Goal: Transaction & Acquisition: Purchase product/service

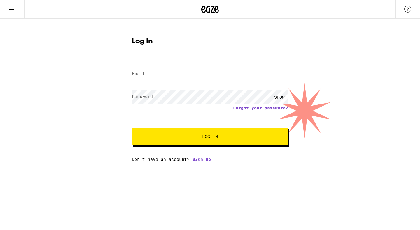
type input "[EMAIL_ADDRESS][DOMAIN_NAME]"
click at [217, 80] on input "[EMAIL_ADDRESS][DOMAIN_NAME]" at bounding box center [210, 73] width 156 height 13
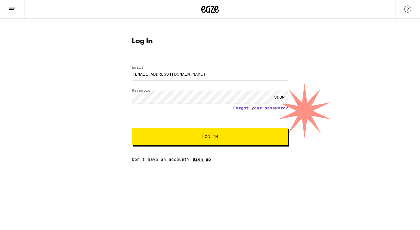
click at [208, 158] on link "Sign up" at bounding box center [202, 159] width 18 height 5
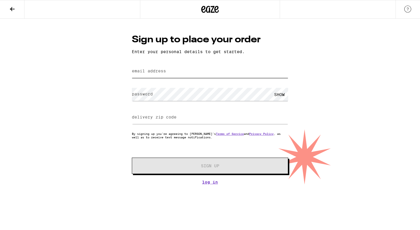
click at [207, 69] on input "email address" at bounding box center [210, 71] width 156 height 13
type input "[EMAIL_ADDRESS][DOMAIN_NAME]"
click at [155, 116] on label "delivery zip code" at bounding box center [154, 117] width 45 height 5
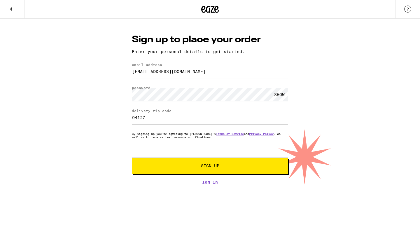
type input "94127"
click at [159, 167] on span "Sign Up" at bounding box center [210, 166] width 116 height 4
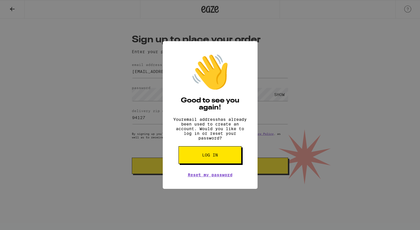
click at [262, 45] on div "👋 Good to see you again! Your email address has already been used to create an …" at bounding box center [210, 115] width 420 height 230
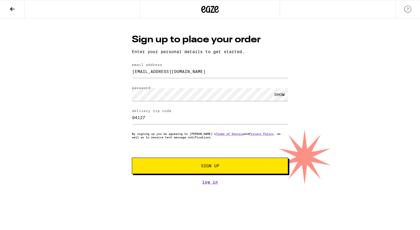
click at [19, 13] on button at bounding box center [12, 9] width 25 height 18
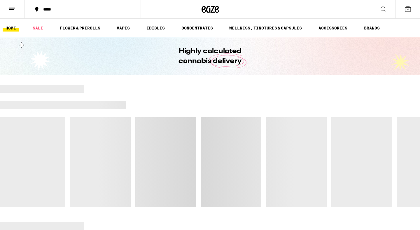
click at [16, 8] on button at bounding box center [12, 9] width 25 height 18
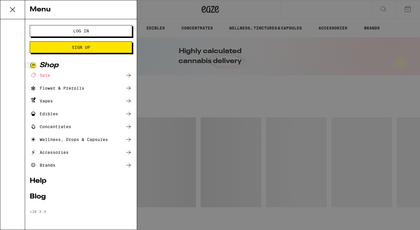
click at [85, 45] on span "Sign Up" at bounding box center [81, 47] width 18 height 4
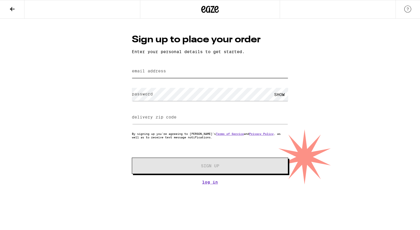
click at [237, 74] on input "email address" at bounding box center [210, 71] width 156 height 13
type input "[PERSON_NAME][EMAIL_ADDRESS][PERSON_NAME][PERSON_NAME][DOMAIN_NAME]"
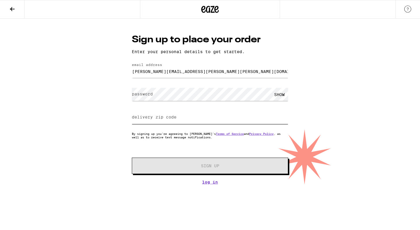
type input "94127"
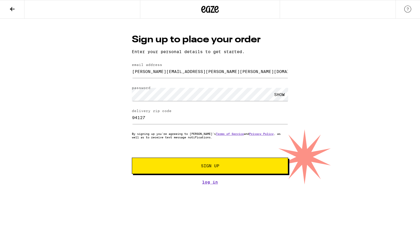
click at [257, 161] on button "Sign Up" at bounding box center [210, 166] width 156 height 16
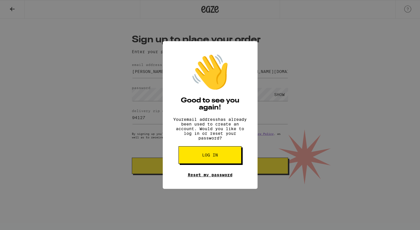
click at [224, 177] on link "Reset my password" at bounding box center [210, 174] width 45 height 5
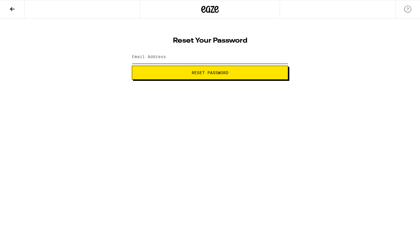
click at [213, 58] on input "Email Address" at bounding box center [210, 56] width 156 height 13
type input "[PERSON_NAME][EMAIL_ADDRESS][PERSON_NAME][PERSON_NAME][DOMAIN_NAME]"
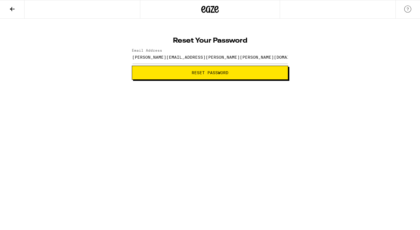
click at [216, 75] on button "Reset Password" at bounding box center [210, 73] width 156 height 14
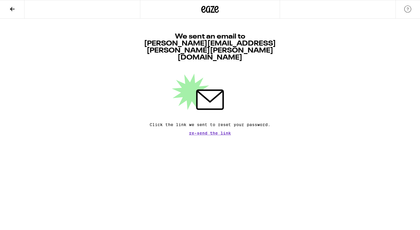
click at [17, 16] on button at bounding box center [12, 9] width 25 height 18
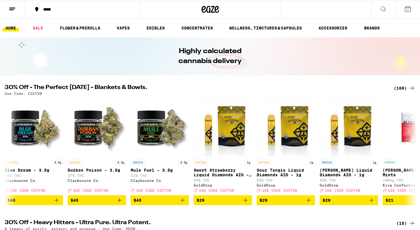
click at [16, 16] on button at bounding box center [12, 9] width 25 height 18
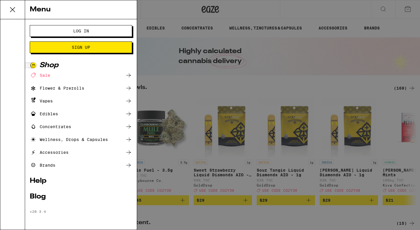
click at [98, 30] on span "Log In" at bounding box center [80, 31] width 55 height 4
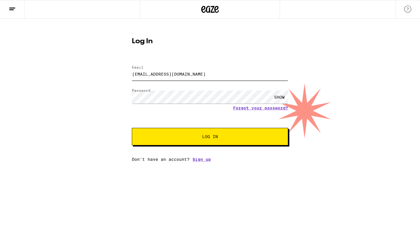
click at [204, 72] on input "[EMAIL_ADDRESS][DOMAIN_NAME]" at bounding box center [210, 73] width 156 height 13
type input "[PERSON_NAME][EMAIL_ADDRESS][PERSON_NAME][PERSON_NAME][DOMAIN_NAME]"
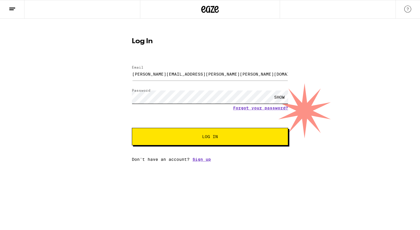
click at [132, 128] on button "Log In" at bounding box center [210, 137] width 156 height 18
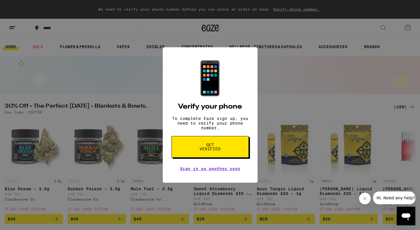
click at [211, 147] on span "Get verified" at bounding box center [210, 147] width 30 height 8
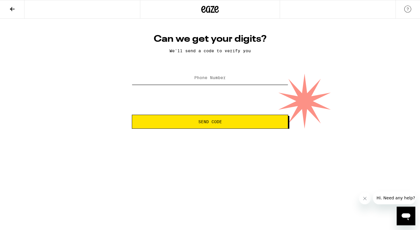
click at [221, 83] on input "Phone Number" at bounding box center [210, 77] width 156 height 13
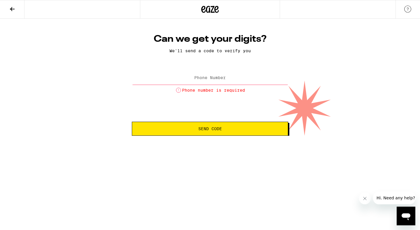
click at [212, 83] on input "Phone Number" at bounding box center [210, 77] width 156 height 13
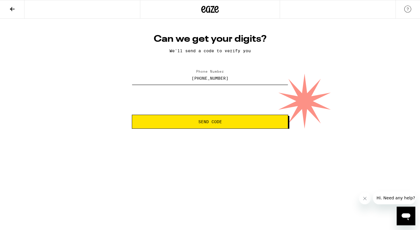
type input "[PHONE_NUMBER]"
click at [218, 117] on button "Send Code" at bounding box center [210, 122] width 156 height 14
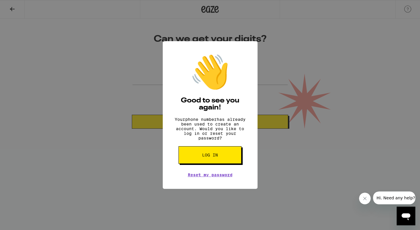
click at [214, 157] on span "Log in" at bounding box center [210, 155] width 16 height 4
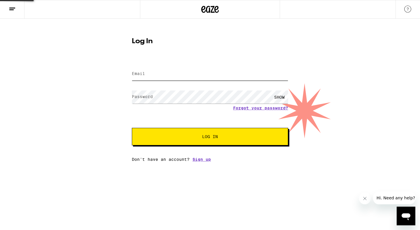
type input "[EMAIL_ADDRESS][DOMAIN_NAME]"
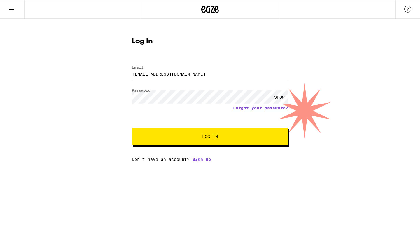
click at [223, 90] on div "SHOW" at bounding box center [210, 96] width 156 height 17
click at [223, 71] on input "[EMAIL_ADDRESS][DOMAIN_NAME]" at bounding box center [210, 73] width 156 height 13
click at [266, 108] on link "Forgot your password?" at bounding box center [260, 108] width 55 height 5
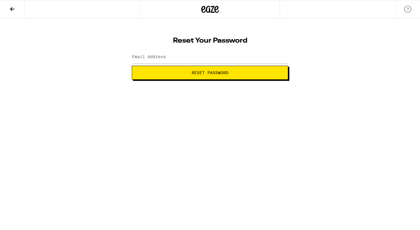
click at [226, 64] on div at bounding box center [210, 56] width 156 height 17
click at [226, 62] on input "Email Address" at bounding box center [210, 56] width 156 height 13
type input "[EMAIL_ADDRESS][DOMAIN_NAME]"
click at [207, 71] on span "Reset Password" at bounding box center [210, 73] width 37 height 4
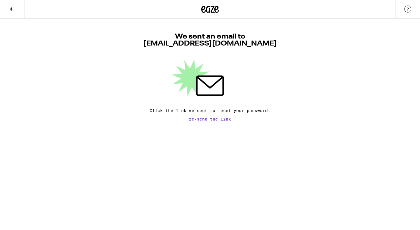
click at [16, 13] on button at bounding box center [12, 9] width 25 height 18
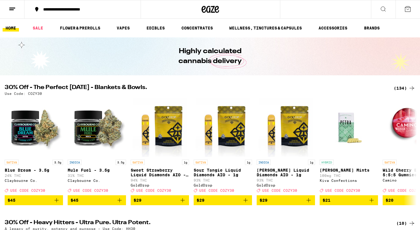
click at [14, 10] on icon at bounding box center [12, 9] width 7 height 7
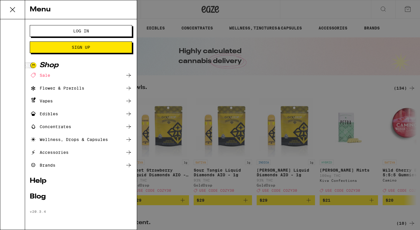
click at [89, 34] on button "Log In" at bounding box center [81, 31] width 102 height 12
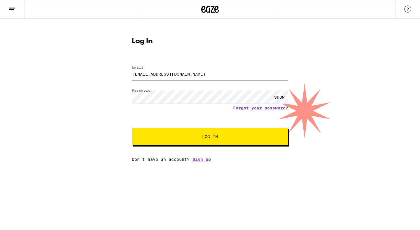
click at [183, 72] on input "[EMAIL_ADDRESS][DOMAIN_NAME]" at bounding box center [210, 73] width 156 height 13
type input "[EMAIL_ADDRESS][DOMAIN_NAME]"
click at [256, 149] on div "Email Email [EMAIL_ADDRESS][DOMAIN_NAME] Password Password SHOW Forgot your pas…" at bounding box center [210, 111] width 156 height 102
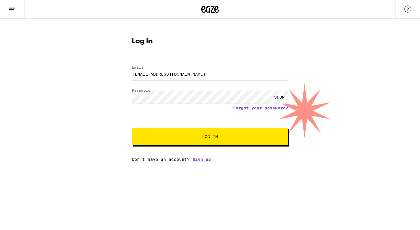
click at [258, 141] on button "Log In" at bounding box center [210, 137] width 156 height 18
